Goal: Book appointment/travel/reservation

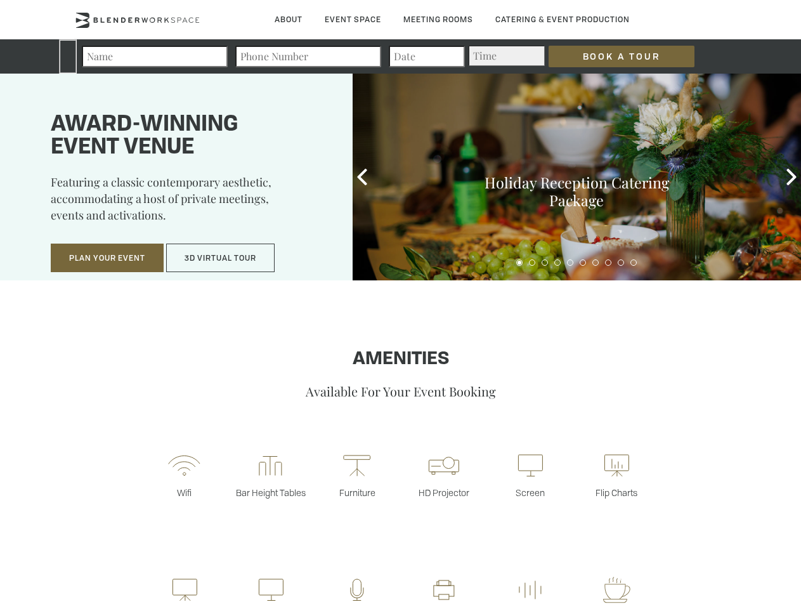
type div "[DATE]"
click at [611, 56] on input "Book a Tour" at bounding box center [621, 57] width 146 height 22
click at [107, 258] on button "Plan Your Event" at bounding box center [107, 257] width 113 height 29
click at [221, 258] on button "3D Virtual Tour" at bounding box center [220, 257] width 108 height 29
click at [362, 177] on icon at bounding box center [362, 177] width 16 height 16
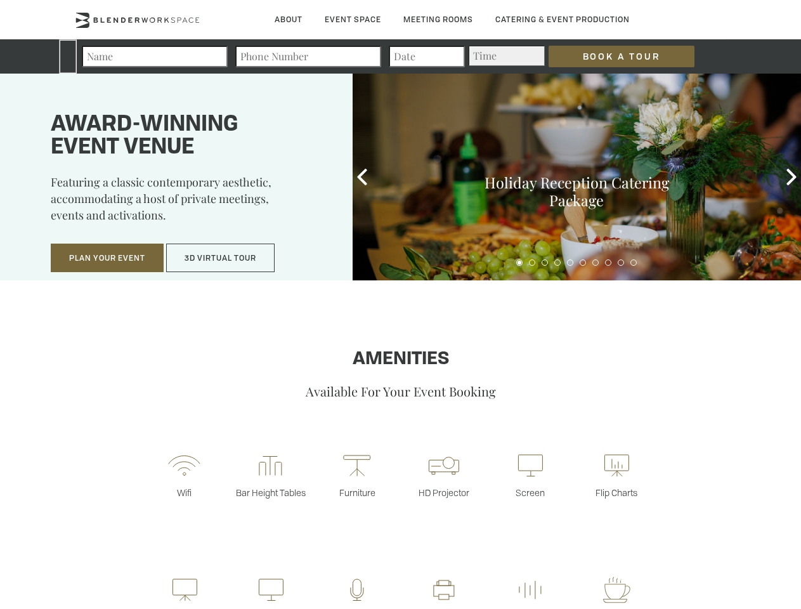
click at [791, 177] on div "Holiday Reception Catering Package" at bounding box center [577, 177] width 448 height 207
click at [519, 263] on fieldset "Number of Attendees Budget Range" at bounding box center [401, 251] width 412 height 28
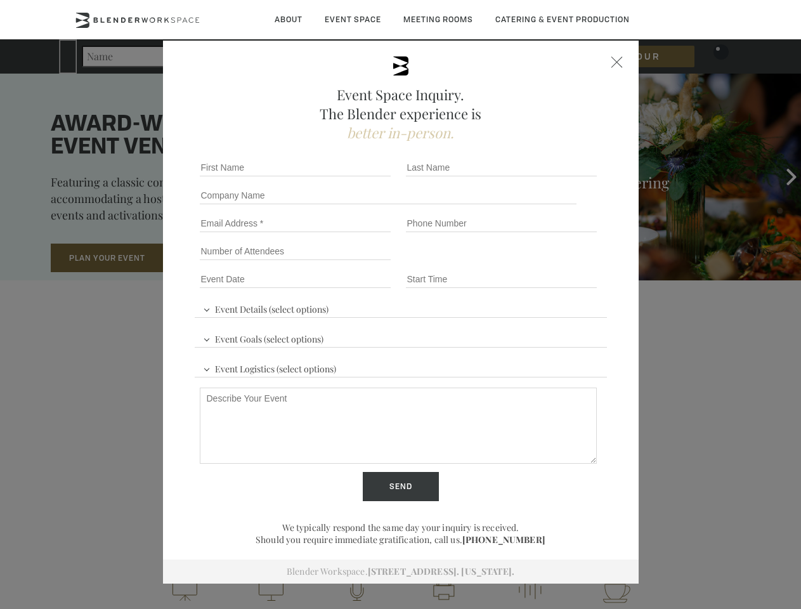
click at [532, 263] on fieldset "Number of Attendees Budget Range" at bounding box center [401, 251] width 412 height 28
